Goal: Information Seeking & Learning: Learn about a topic

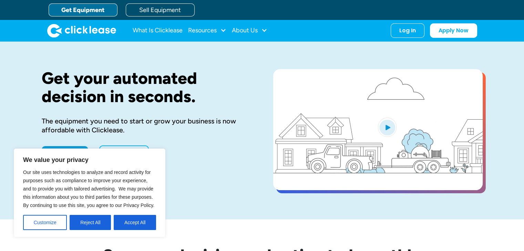
drag, startPoint x: 131, startPoint y: 224, endPoint x: 140, endPoint y: 214, distance: 13.2
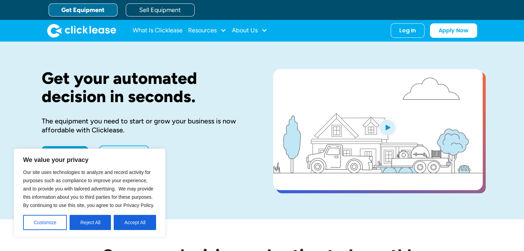
click at [132, 224] on button "Accept All" at bounding box center [135, 222] width 42 height 15
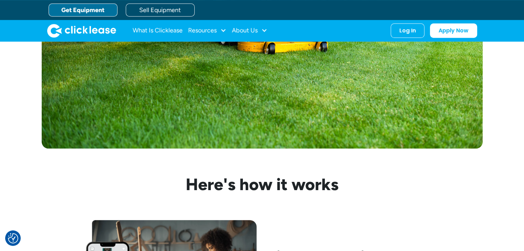
scroll to position [207, 0]
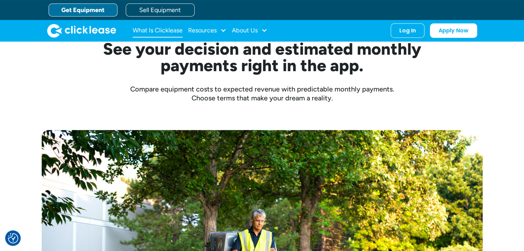
click at [152, 33] on link "What Is Clicklease" at bounding box center [158, 31] width 50 height 14
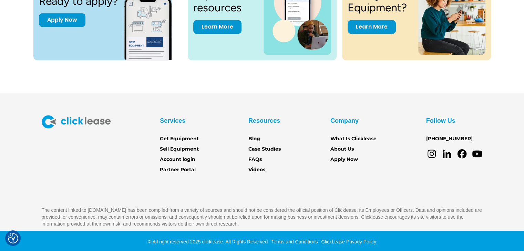
scroll to position [993, 0]
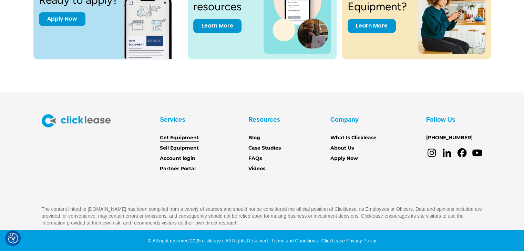
click at [172, 135] on link "Get Equipment" at bounding box center [179, 138] width 39 height 8
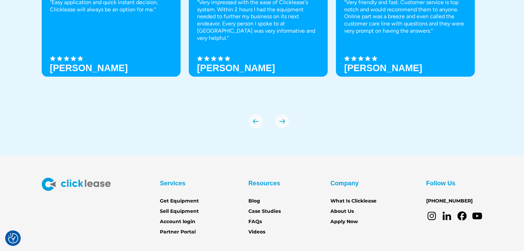
scroll to position [2456, 0]
